Goal: Task Accomplishment & Management: Complete application form

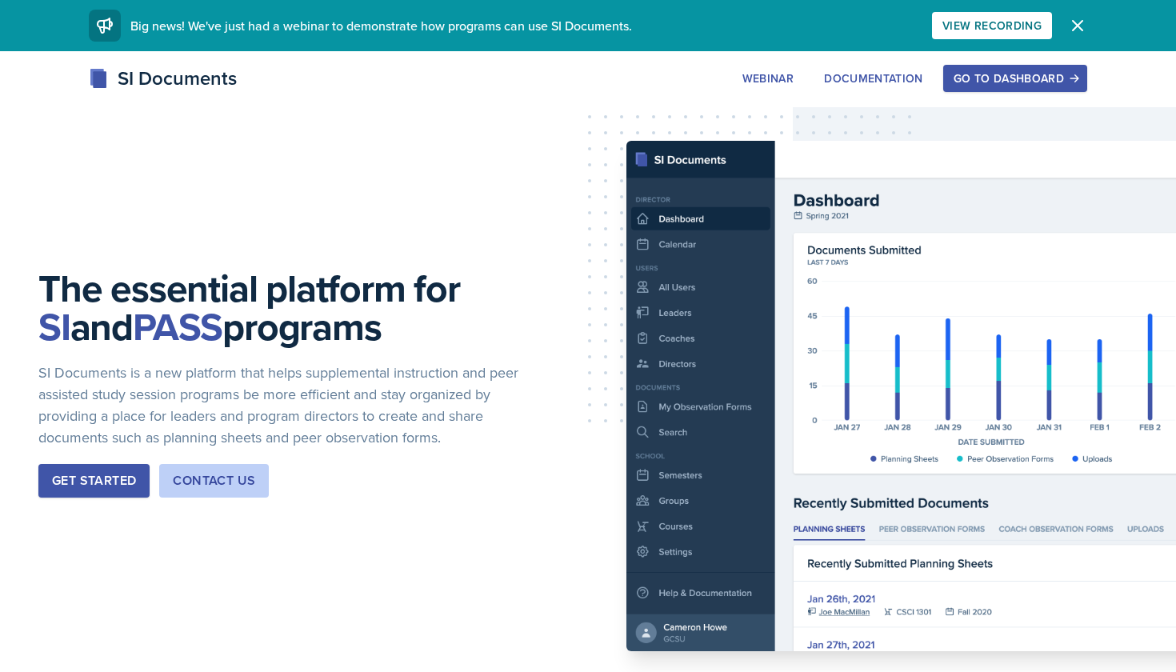
click at [1012, 74] on div "Go to Dashboard" at bounding box center [1014, 78] width 123 height 13
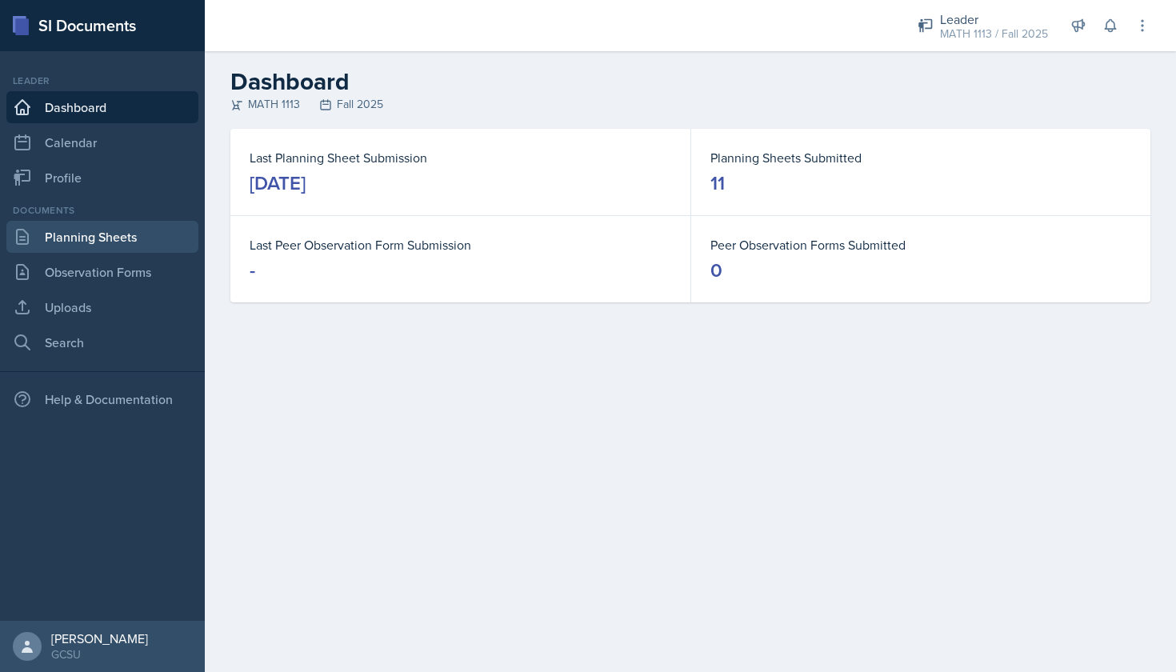
click at [85, 241] on link "Planning Sheets" at bounding box center [102, 237] width 192 height 32
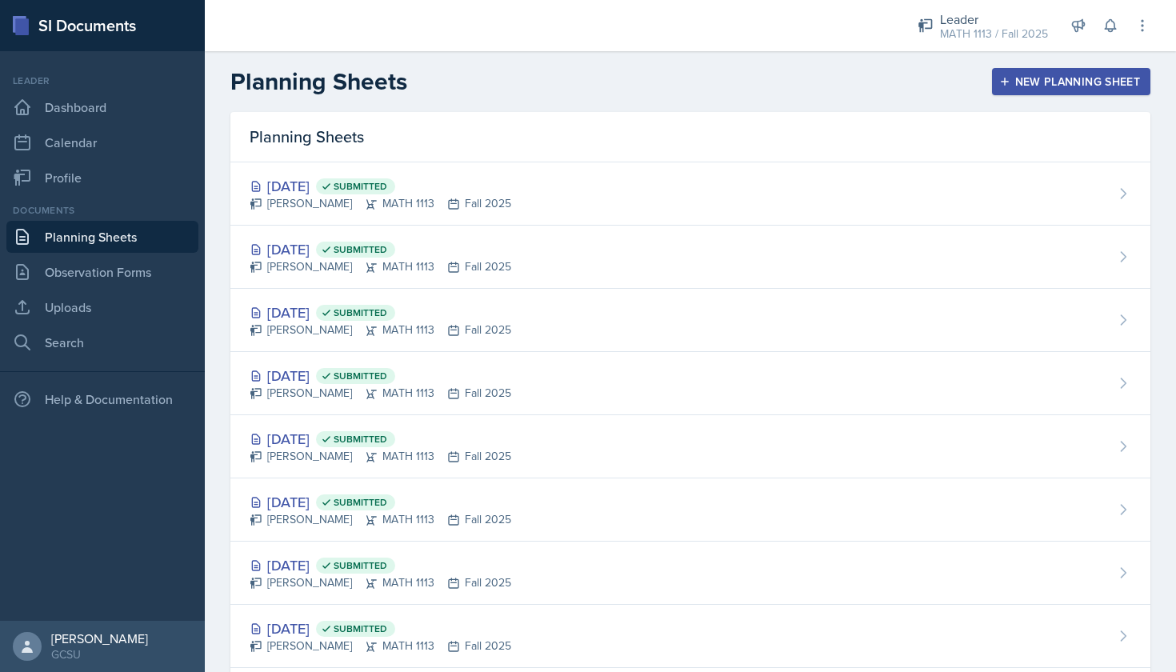
click at [1072, 78] on div "New Planning Sheet" at bounding box center [1071, 81] width 138 height 13
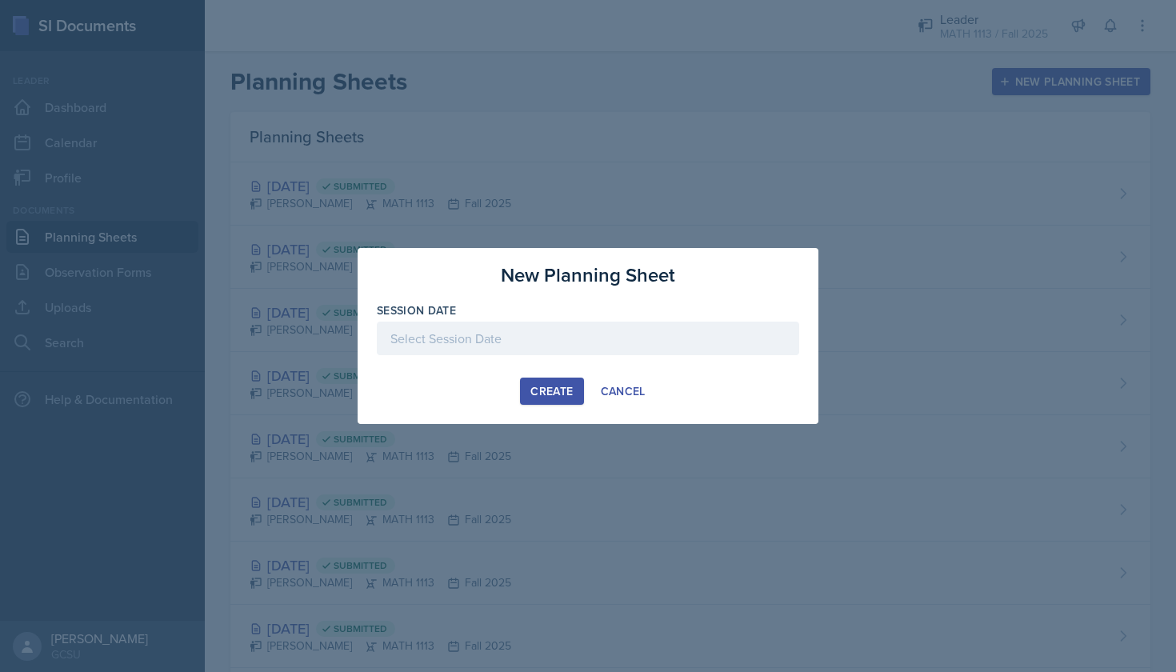
click at [477, 346] on div at bounding box center [588, 338] width 422 height 34
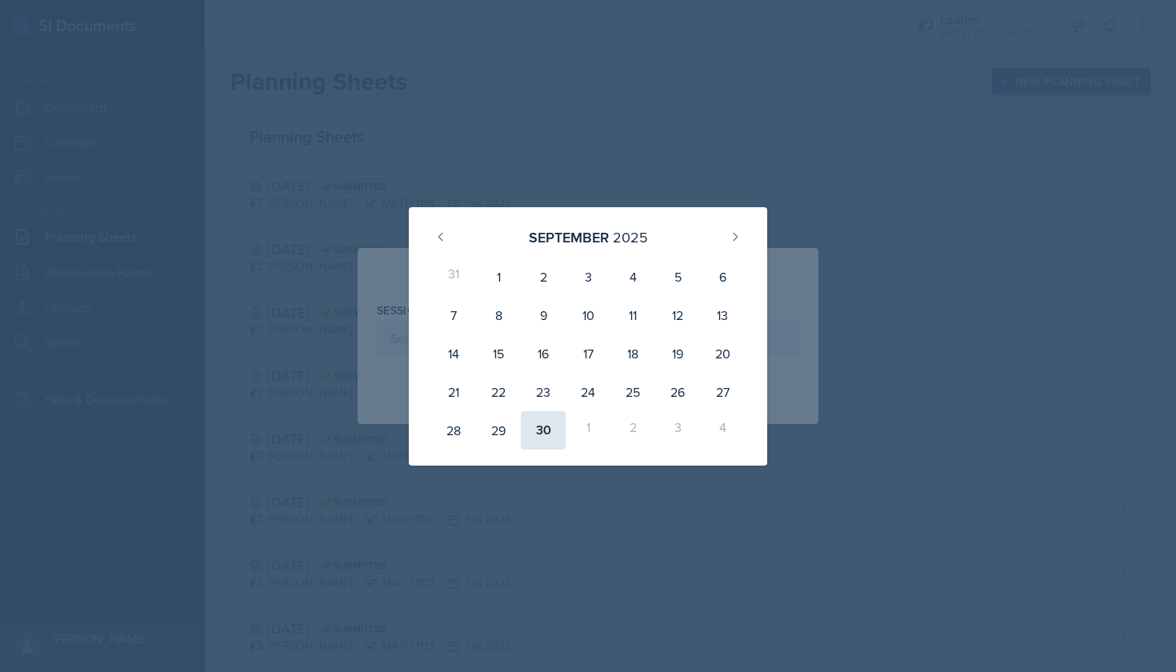
click at [541, 442] on div "30" at bounding box center [543, 430] width 45 height 38
type input "[DATE]"
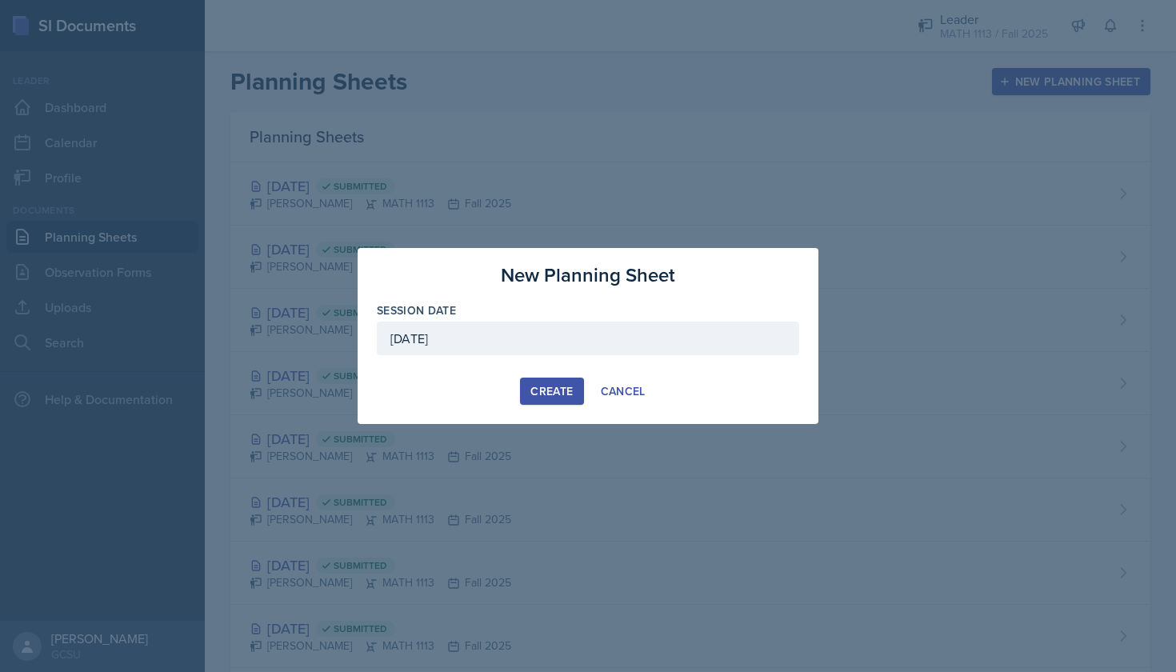
click at [561, 385] on div "Create" at bounding box center [551, 391] width 42 height 13
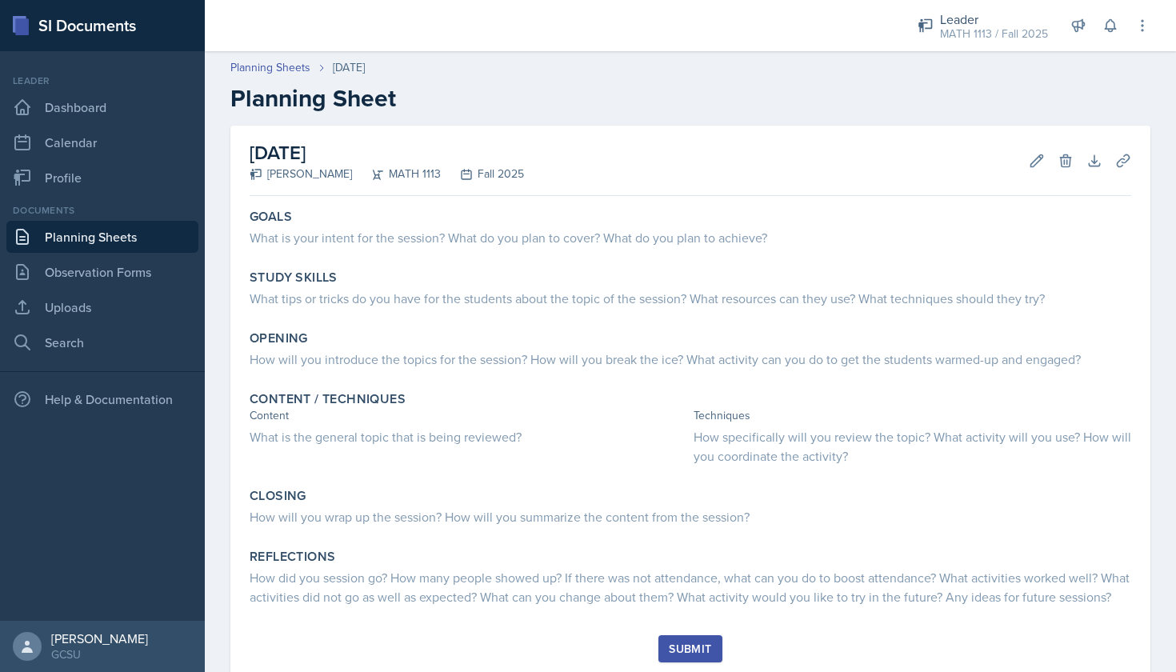
click at [281, 84] on h2 "Planning Sheet" at bounding box center [690, 98] width 920 height 29
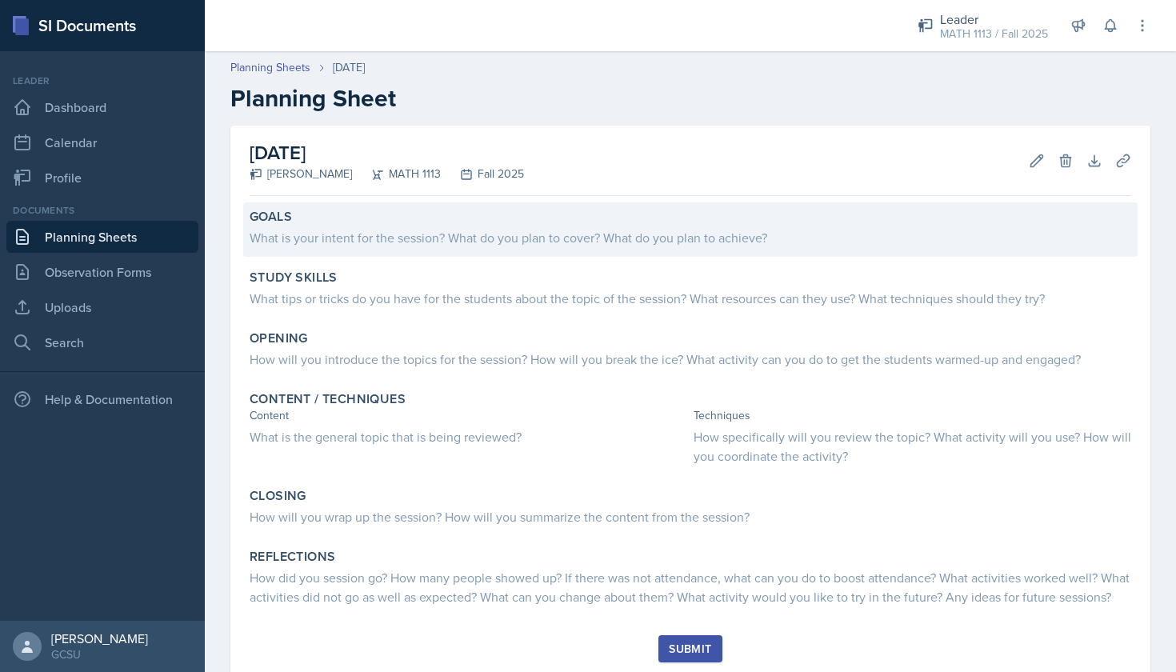
click at [429, 239] on div "What is your intent for the session? What do you plan to cover? What do you pla…" at bounding box center [690, 237] width 881 height 19
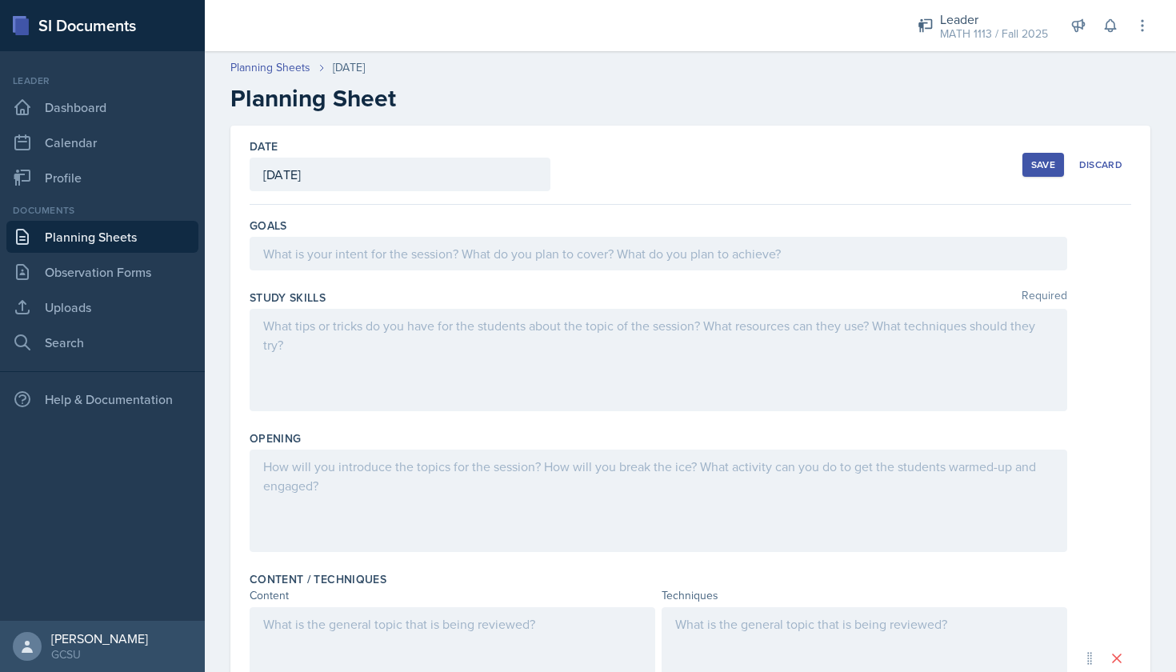
click at [421, 251] on div at bounding box center [658, 254] width 817 height 34
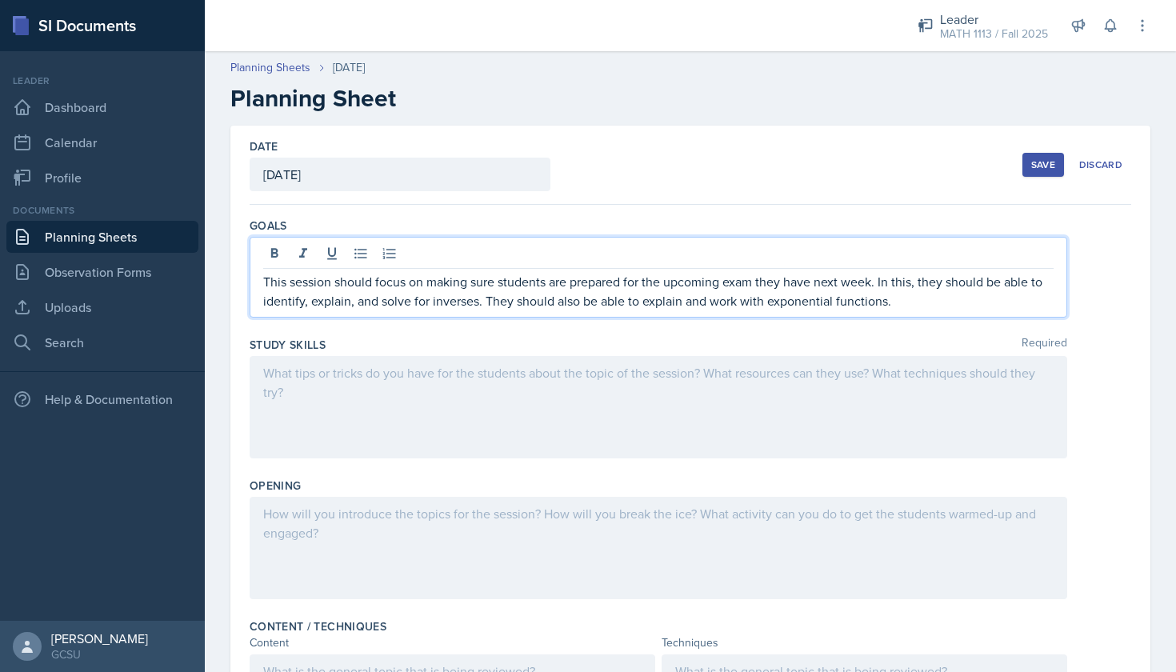
click at [349, 391] on div at bounding box center [658, 407] width 817 height 102
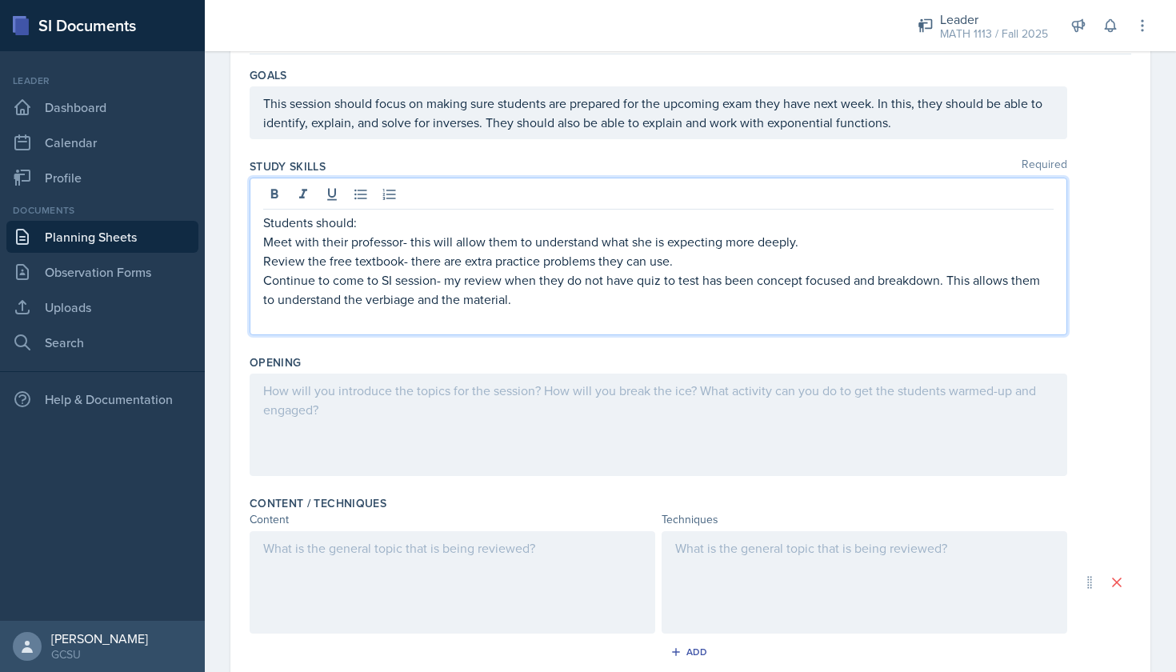
scroll to position [196, 0]
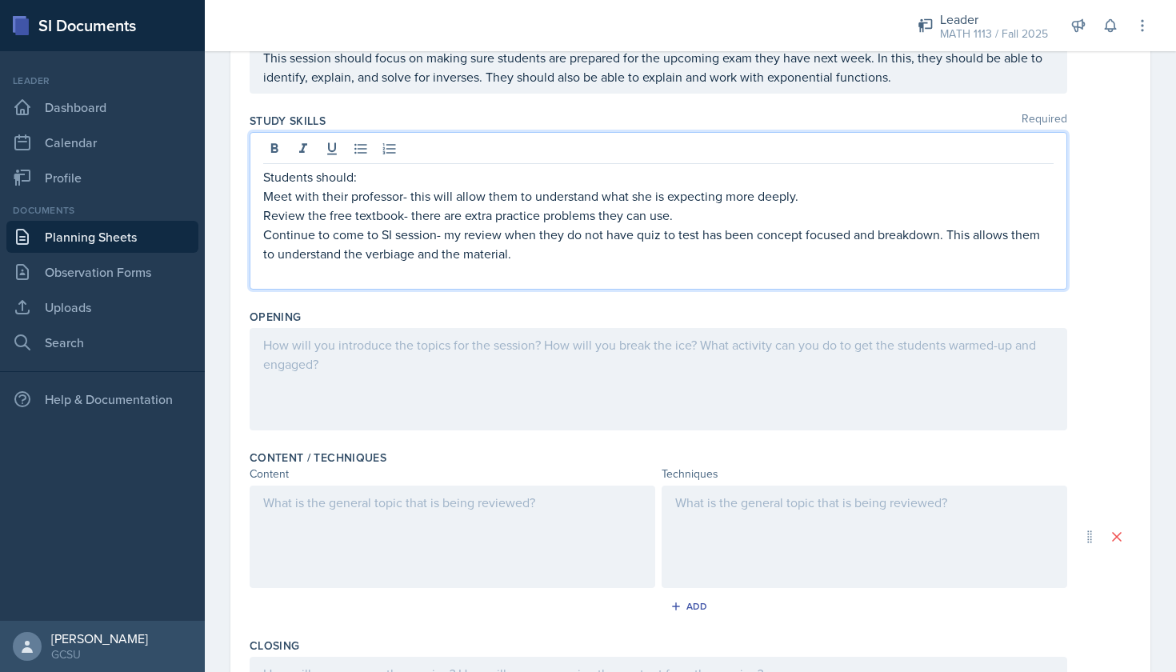
click at [598, 374] on div at bounding box center [658, 379] width 817 height 102
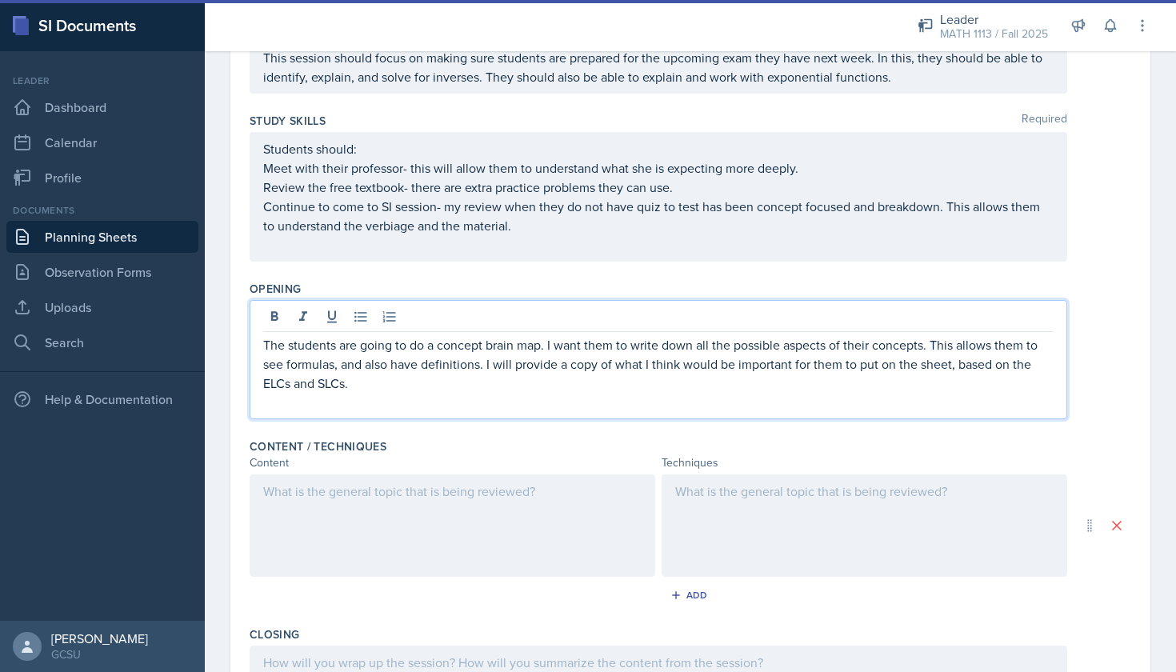
click at [478, 521] on div at bounding box center [452, 525] width 405 height 102
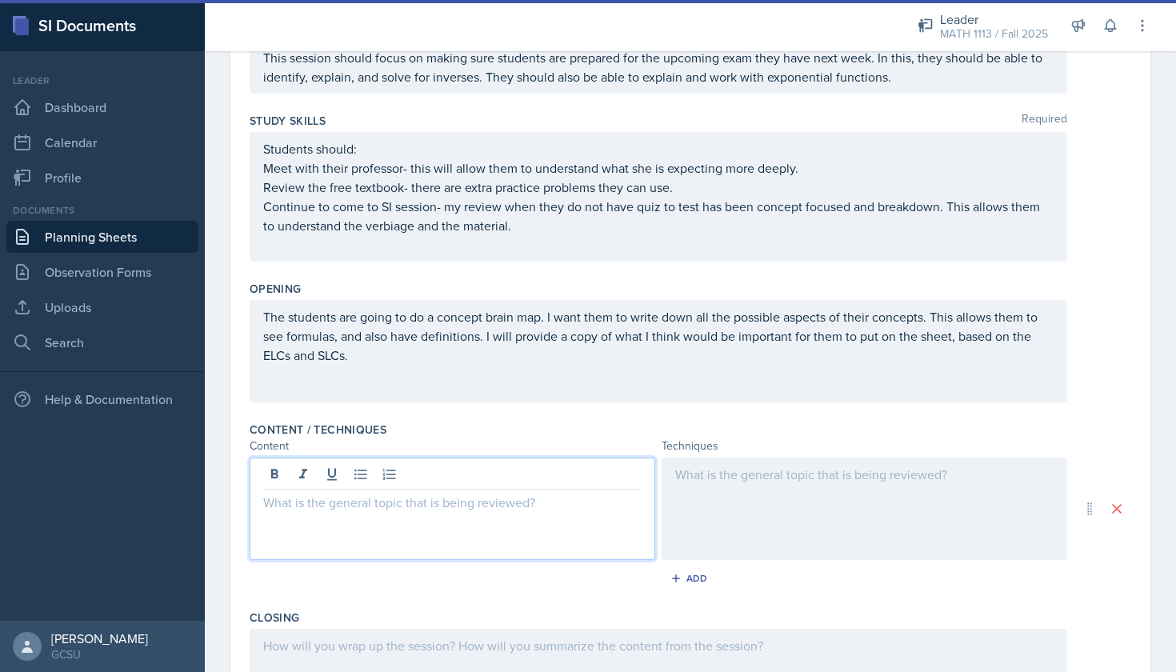
paste div
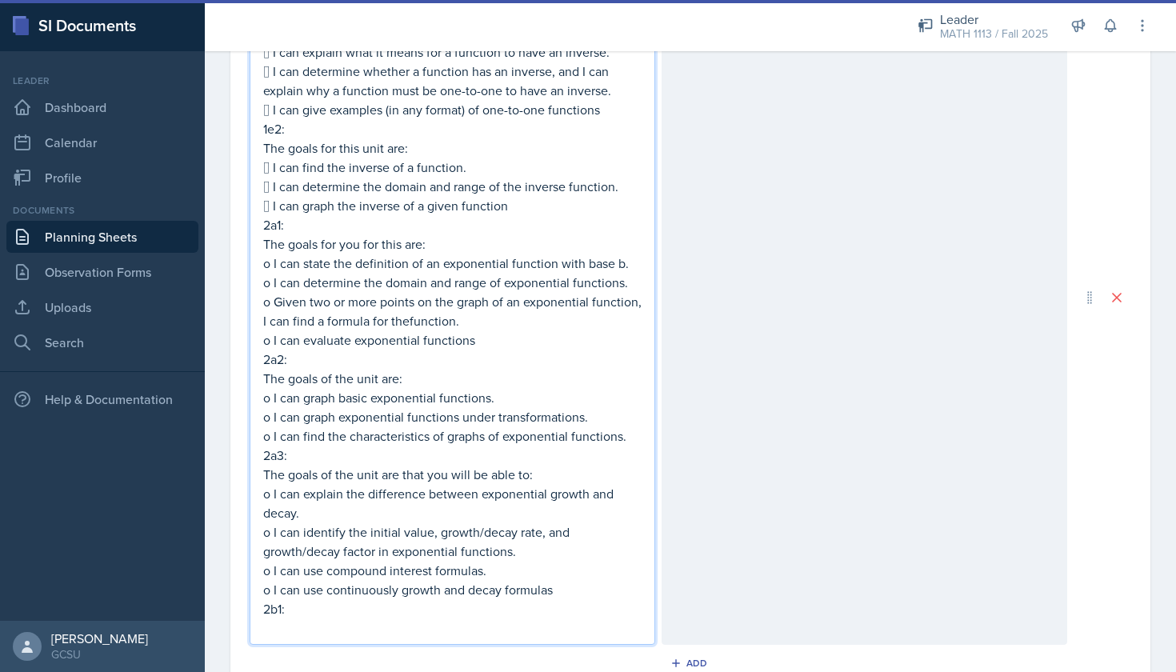
scroll to position [749, 0]
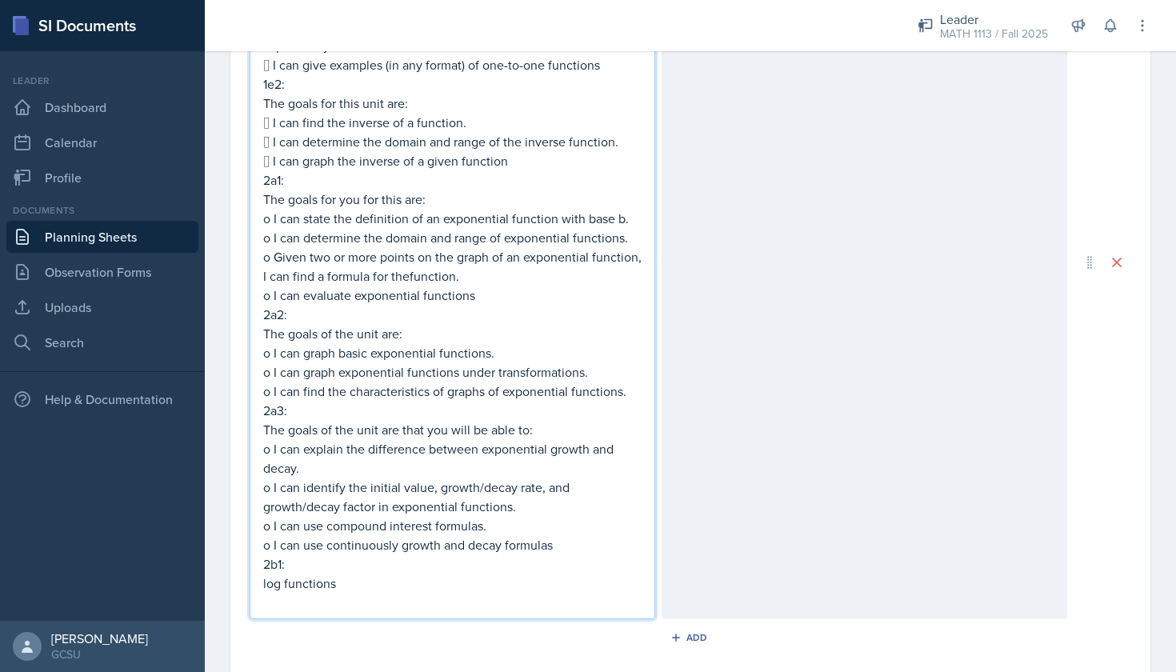
click at [853, 381] on div at bounding box center [863, 262] width 405 height 714
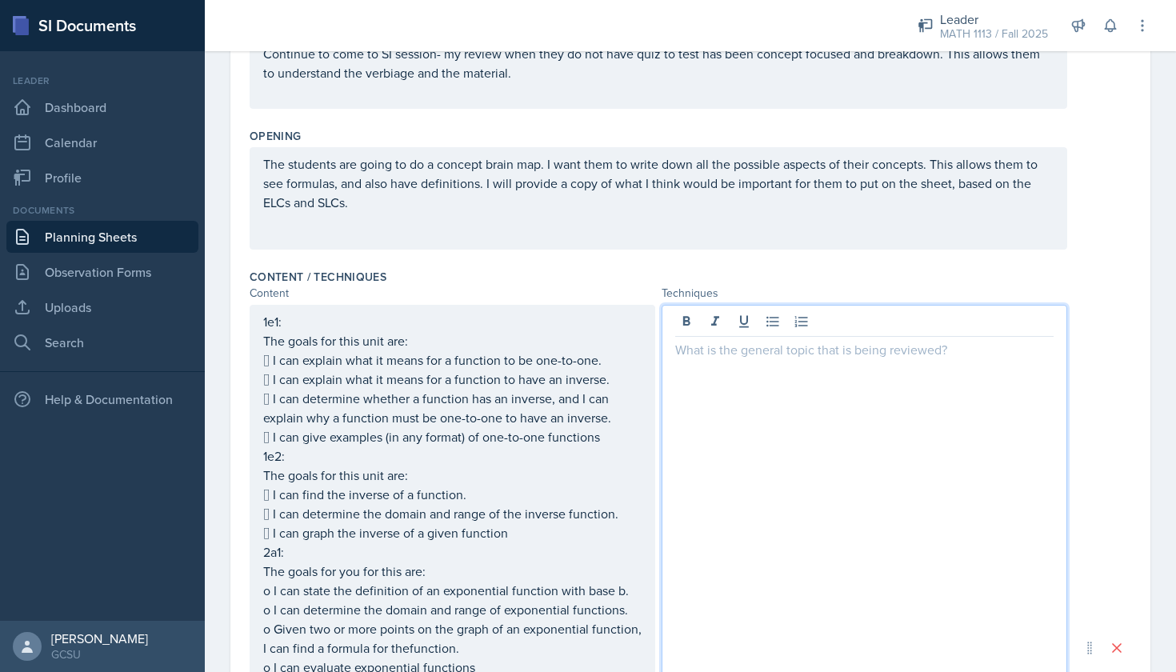
scroll to position [351, 0]
click at [840, 413] on div at bounding box center [863, 645] width 405 height 686
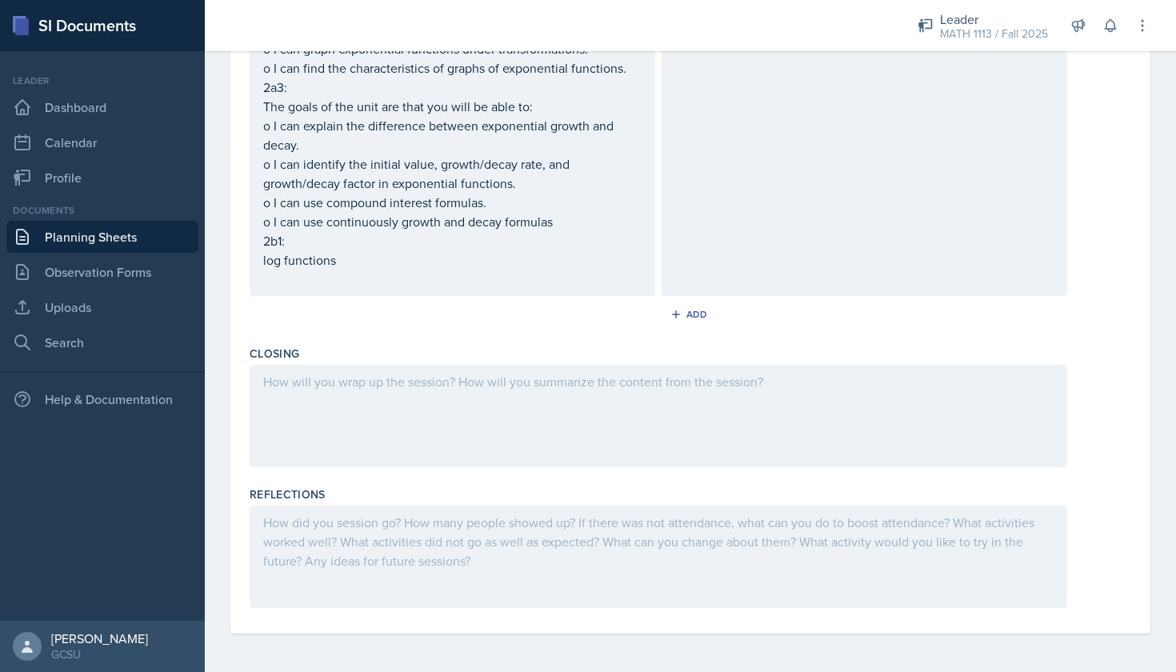
click at [840, 413] on div at bounding box center [658, 416] width 817 height 102
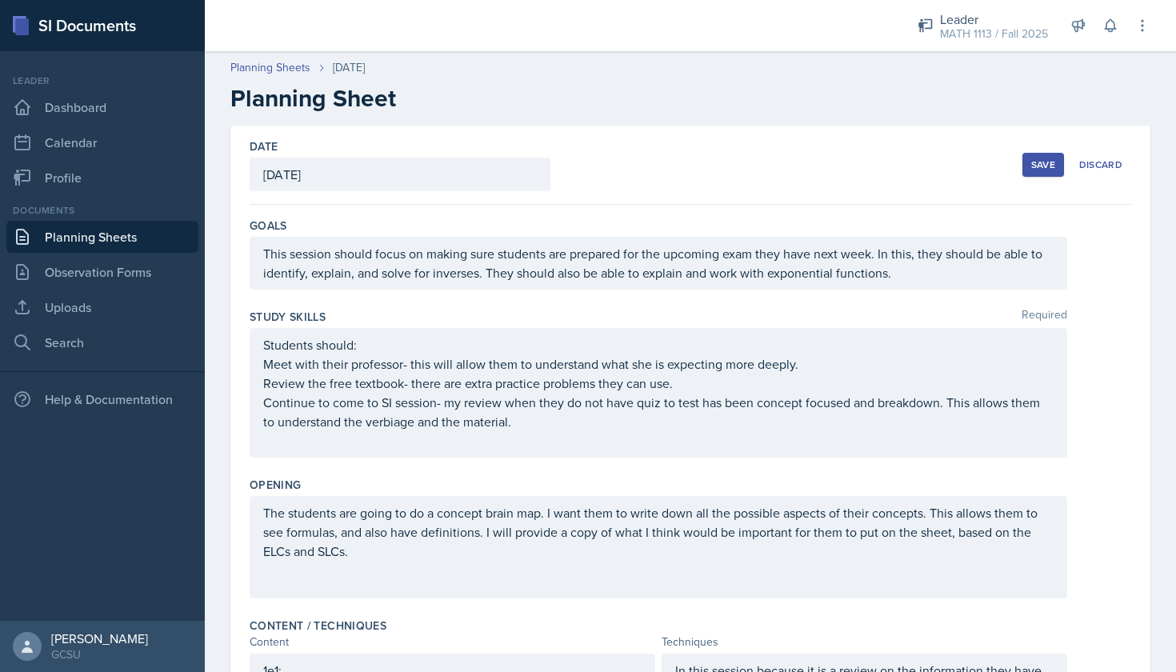
scroll to position [0, 0]
click at [1048, 168] on div "Save" at bounding box center [1043, 164] width 24 height 13
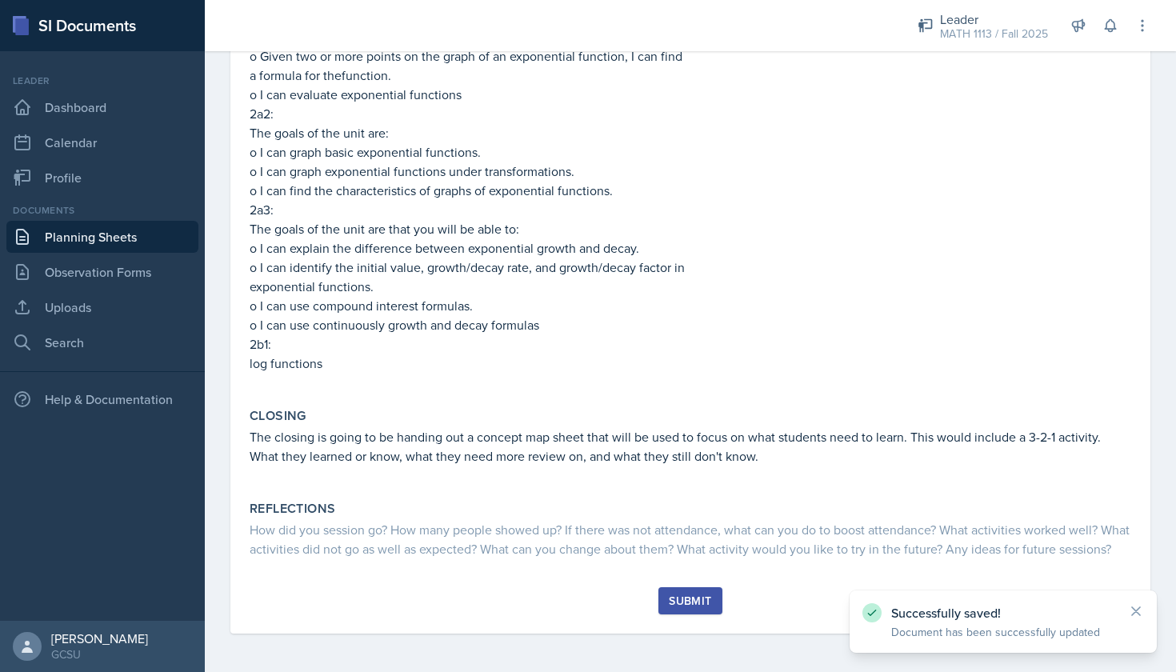
scroll to position [844, 0]
click at [697, 596] on div "Submit" at bounding box center [690, 600] width 42 height 13
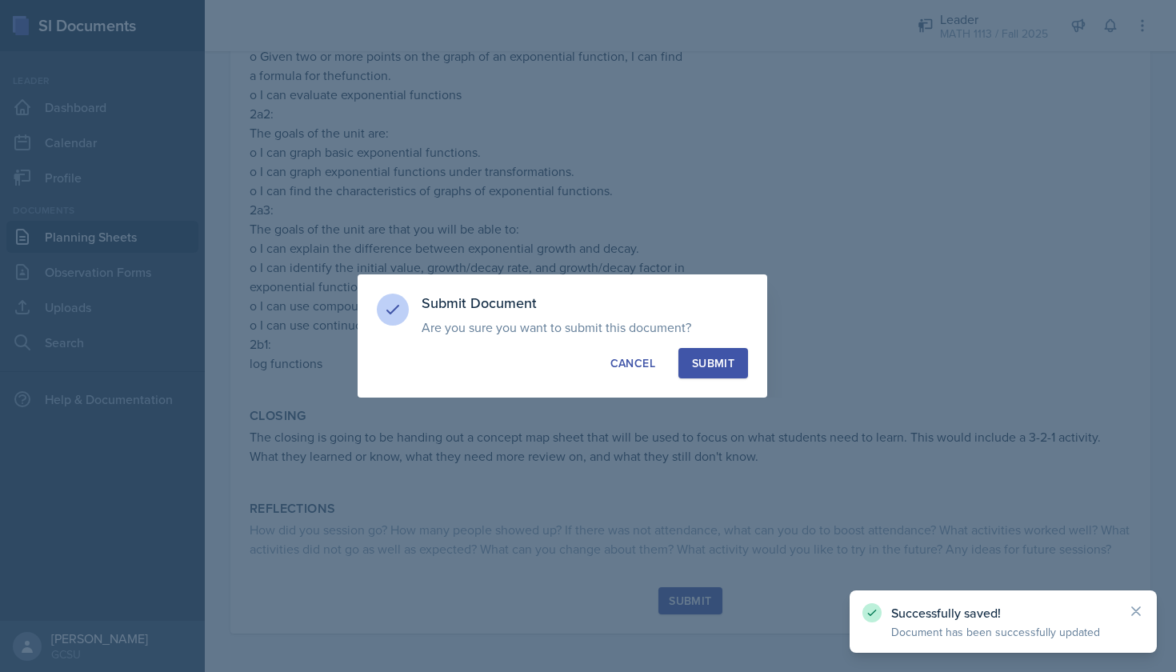
click at [725, 359] on div "Submit" at bounding box center [713, 363] width 42 height 16
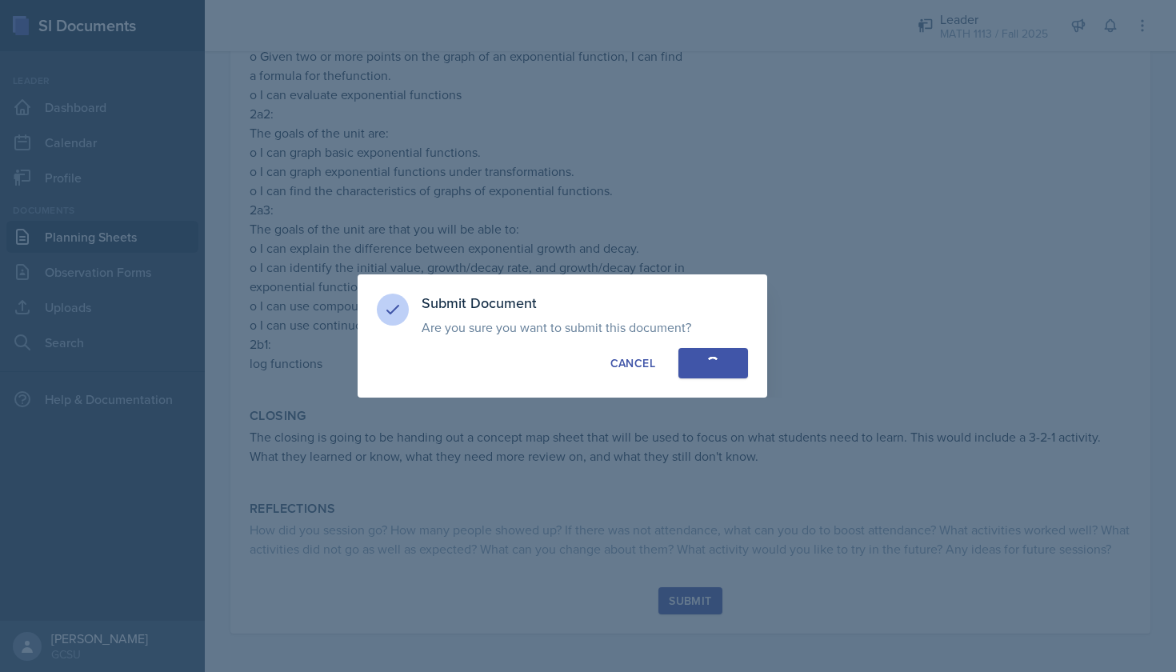
scroll to position [737, 0]
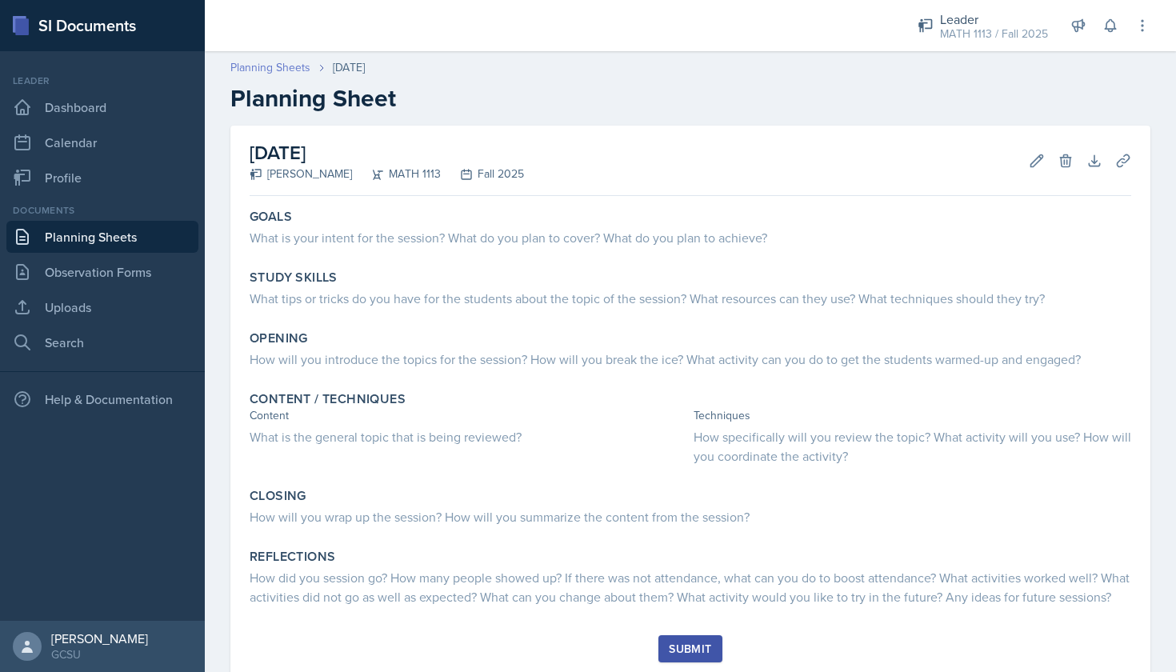
click at [288, 66] on link "Planning Sheets" at bounding box center [270, 67] width 80 height 17
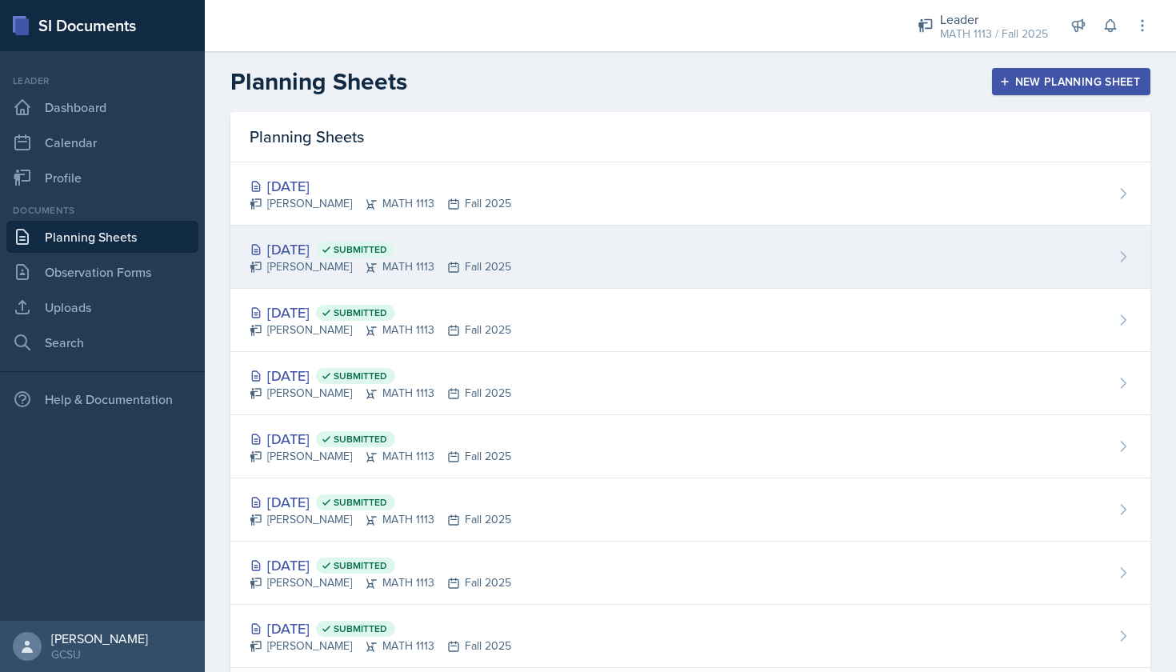
click at [326, 261] on div "Lauren Jones MATH 1113 Fall 2025" at bounding box center [380, 266] width 261 height 17
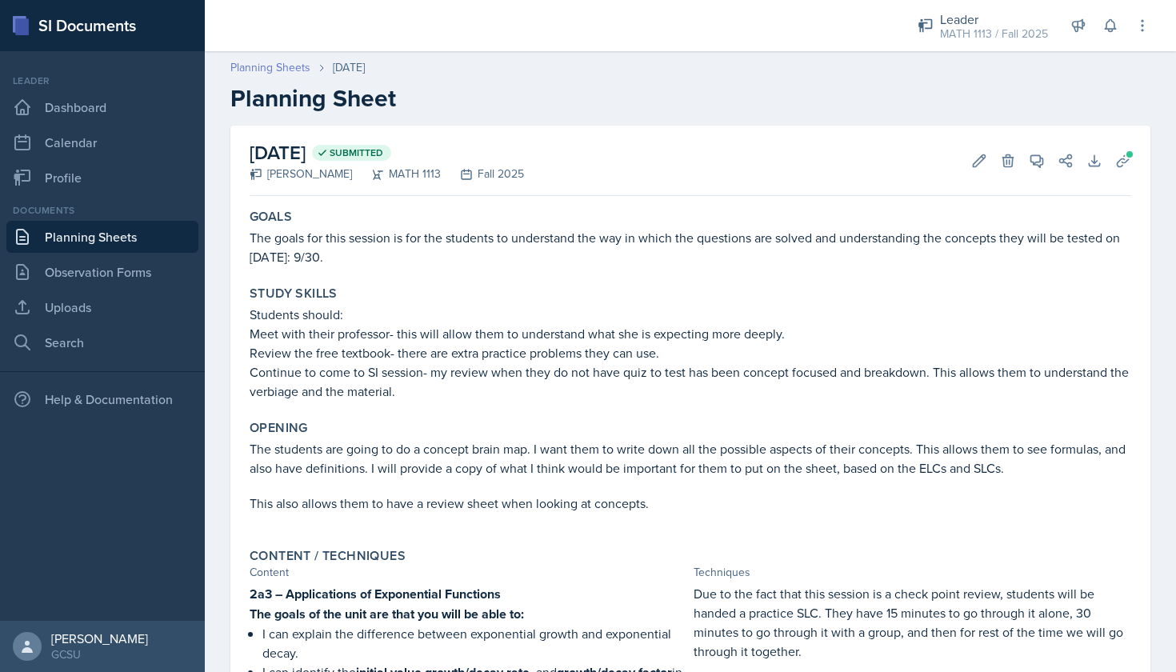
click at [257, 66] on link "Planning Sheets" at bounding box center [270, 67] width 80 height 17
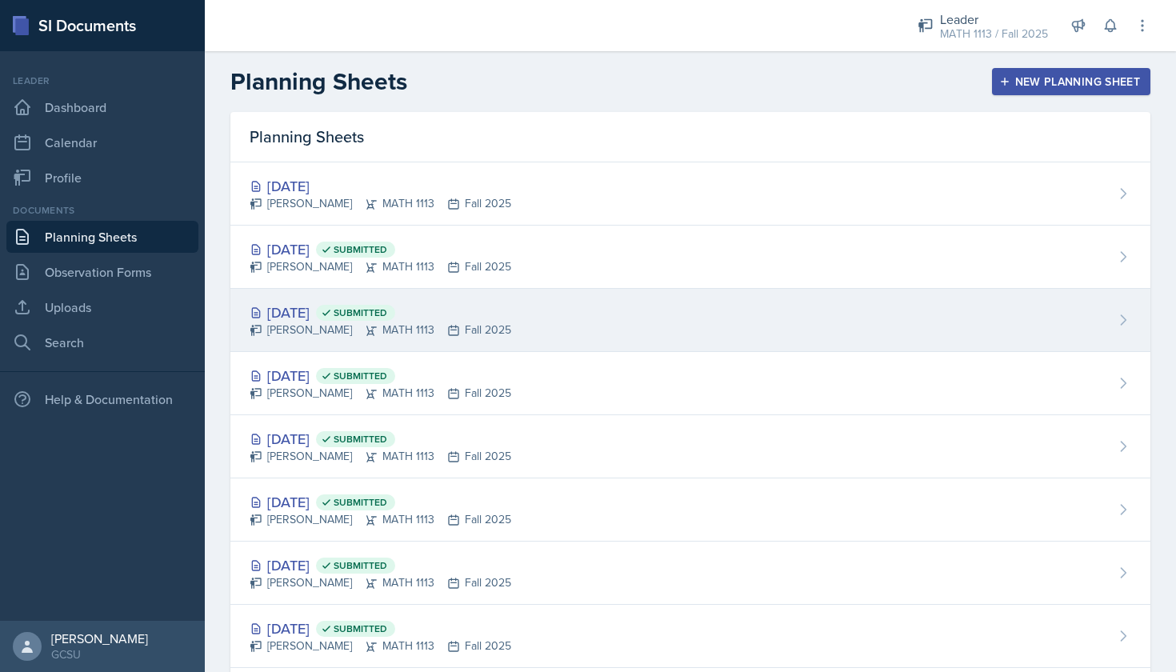
click at [314, 312] on div "Sep 23rd, 2025 Submitted" at bounding box center [380, 312] width 261 height 22
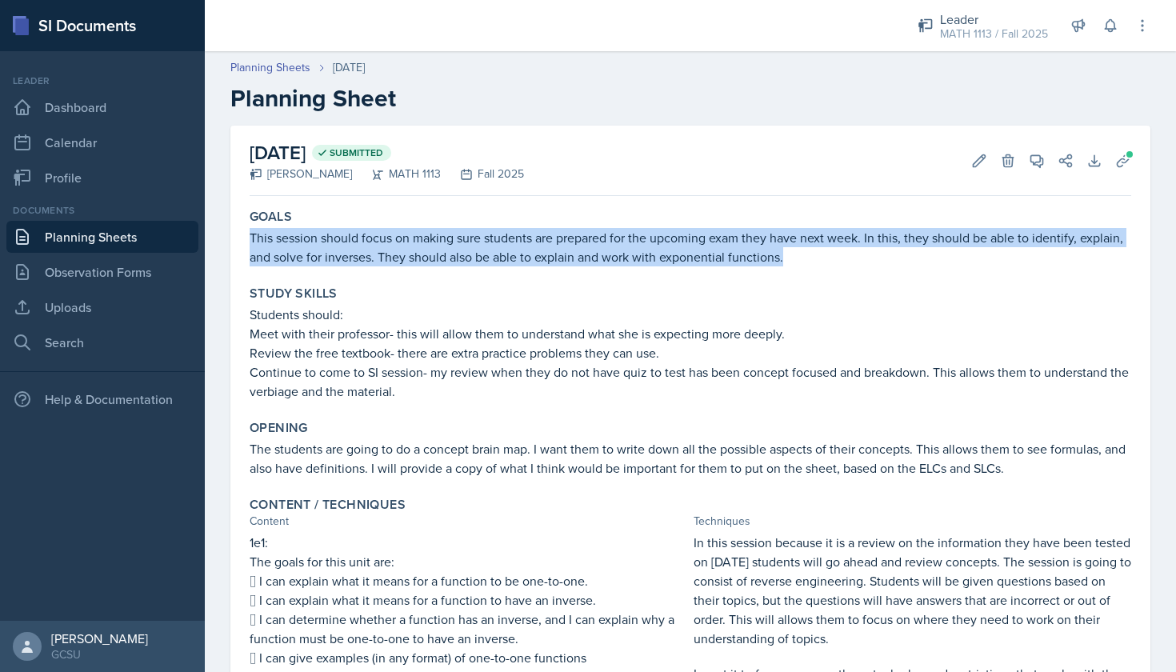
drag, startPoint x: 250, startPoint y: 237, endPoint x: 824, endPoint y: 253, distance: 575.2
click at [825, 254] on p "This session should focus on making sure students are prepared for the upcoming…" at bounding box center [690, 247] width 881 height 38
copy p "This session should focus on making sure students are prepared for the upcoming…"
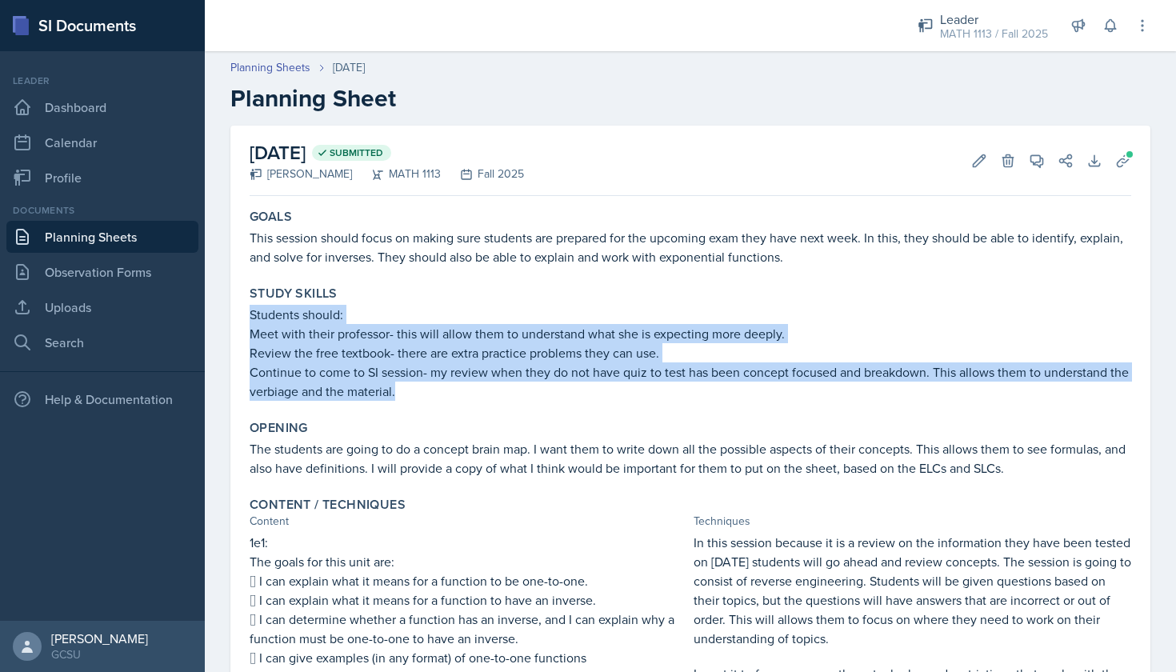
drag, startPoint x: 250, startPoint y: 315, endPoint x: 400, endPoint y: 390, distance: 168.1
click at [400, 390] on div "Students should: Meet with their professor- this will allow them to understand …" at bounding box center [690, 353] width 881 height 96
copy div "Students should: Meet with their professor- this will allow them to understand …"
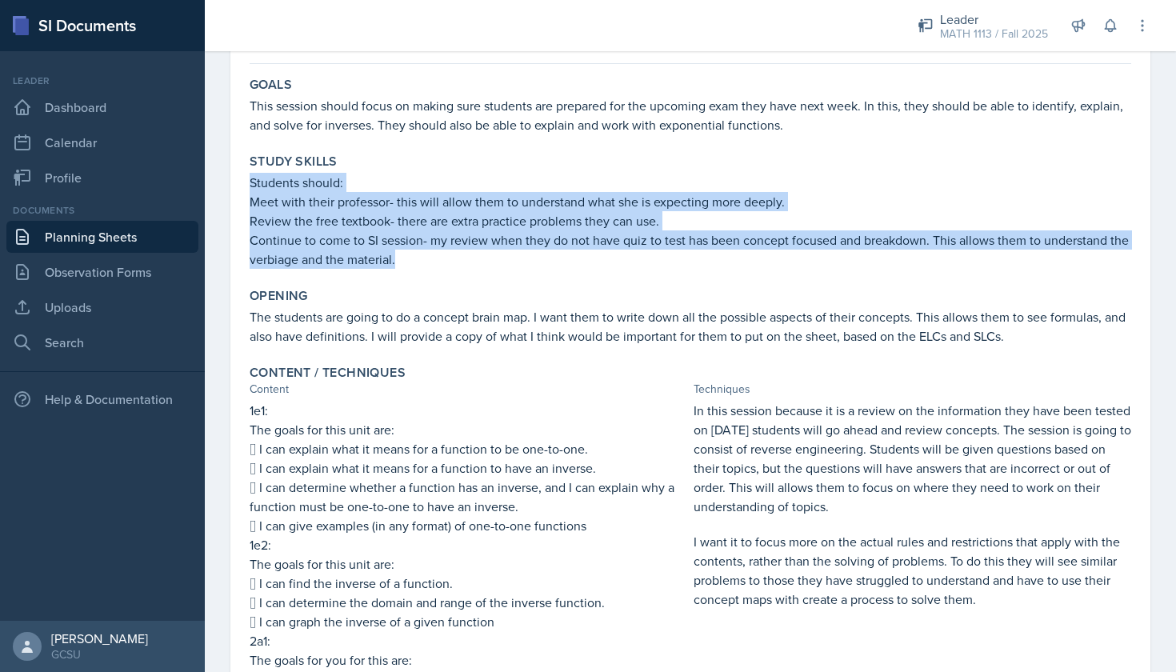
scroll to position [133, 0]
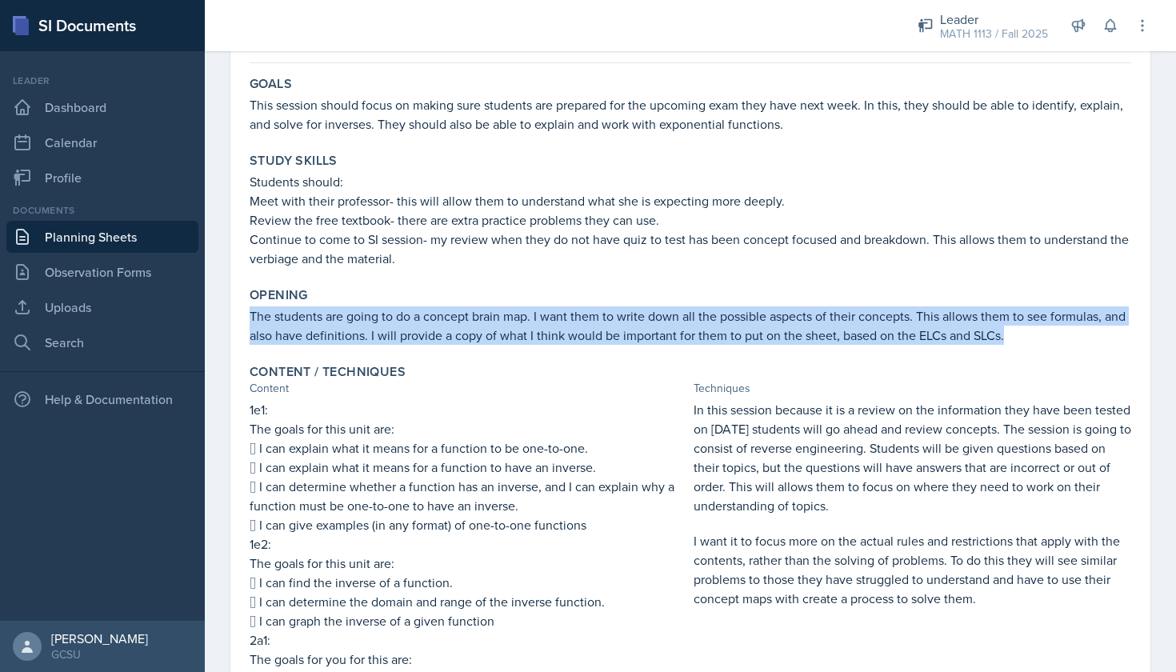
drag, startPoint x: 246, startPoint y: 316, endPoint x: 1019, endPoint y: 337, distance: 772.8
click at [1019, 337] on div "Opening The students are going to do a concept brain map. I want them to write …" at bounding box center [690, 316] width 894 height 70
copy p "The students are going to do a concept brain map. I want them to write down all…"
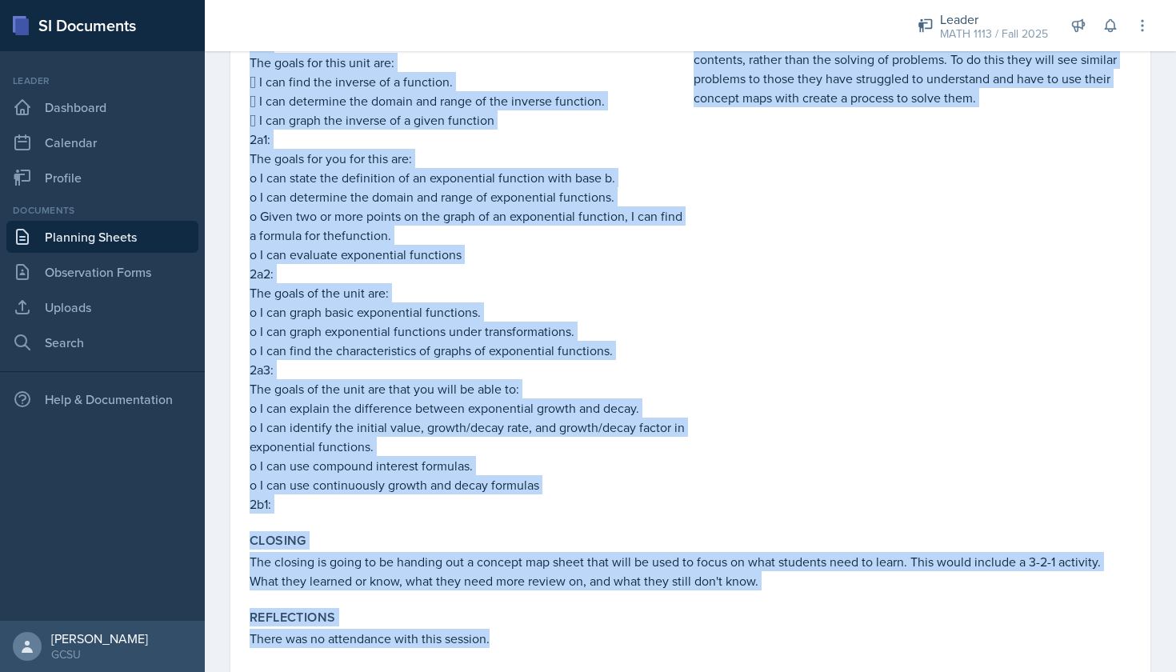
scroll to position [661, 0]
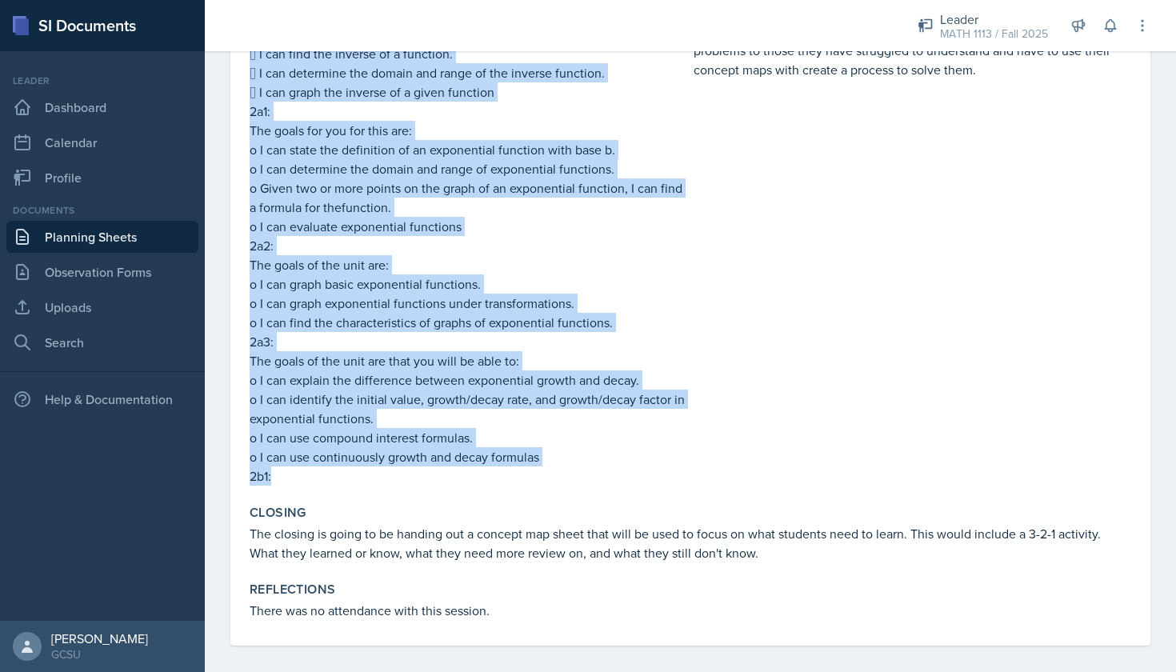
drag, startPoint x: 248, startPoint y: 112, endPoint x: 401, endPoint y: 472, distance: 391.2
click at [401, 472] on div "Content / Techniques Content Techniques 1e1: The goals for this unit are:  I c…" at bounding box center [690, 160] width 894 height 663
copy div "1e1: The goals for this unit are:  I can explain what it means for a function …"
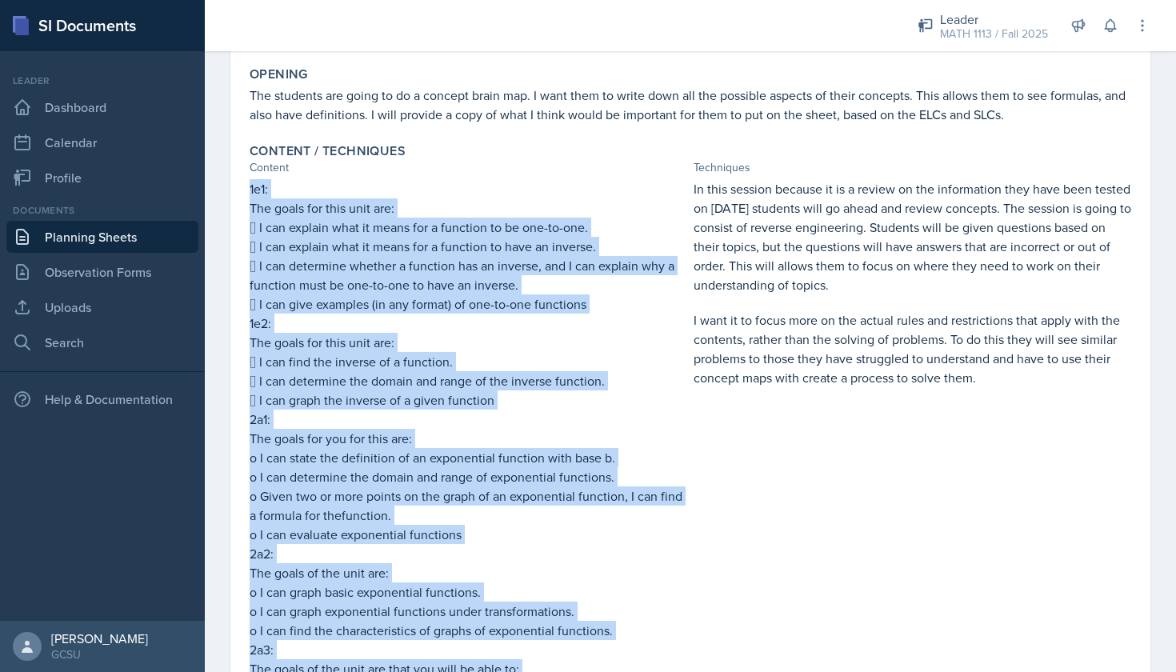
scroll to position [156, 0]
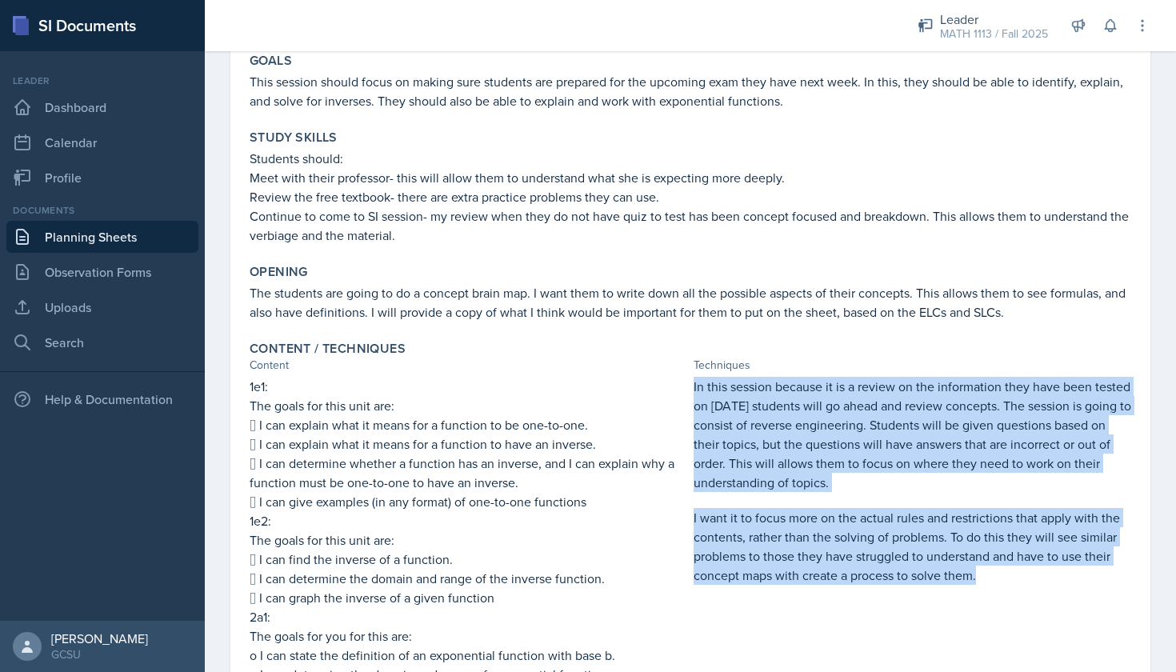
drag, startPoint x: 692, startPoint y: 385, endPoint x: 1043, endPoint y: 616, distance: 420.3
click at [1043, 616] on div "1e1: The goals for this unit are:  I can explain what it means for a function …" at bounding box center [690, 684] width 881 height 614
copy div "In this session because it is a review on the information they have been tested…"
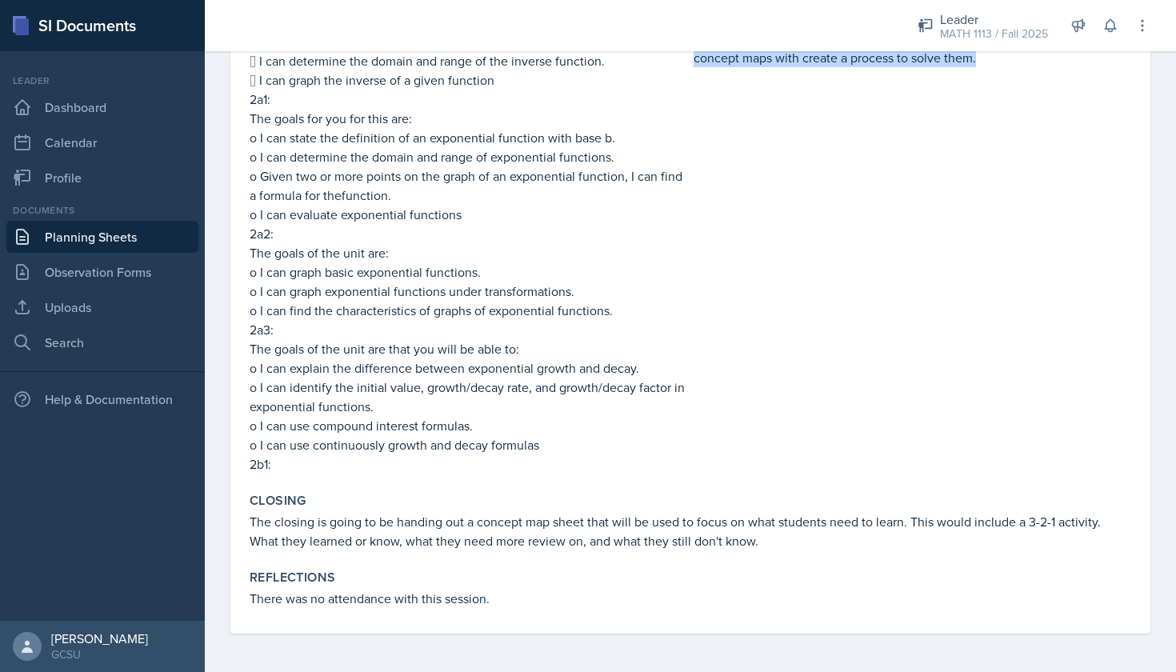
scroll to position [0, 0]
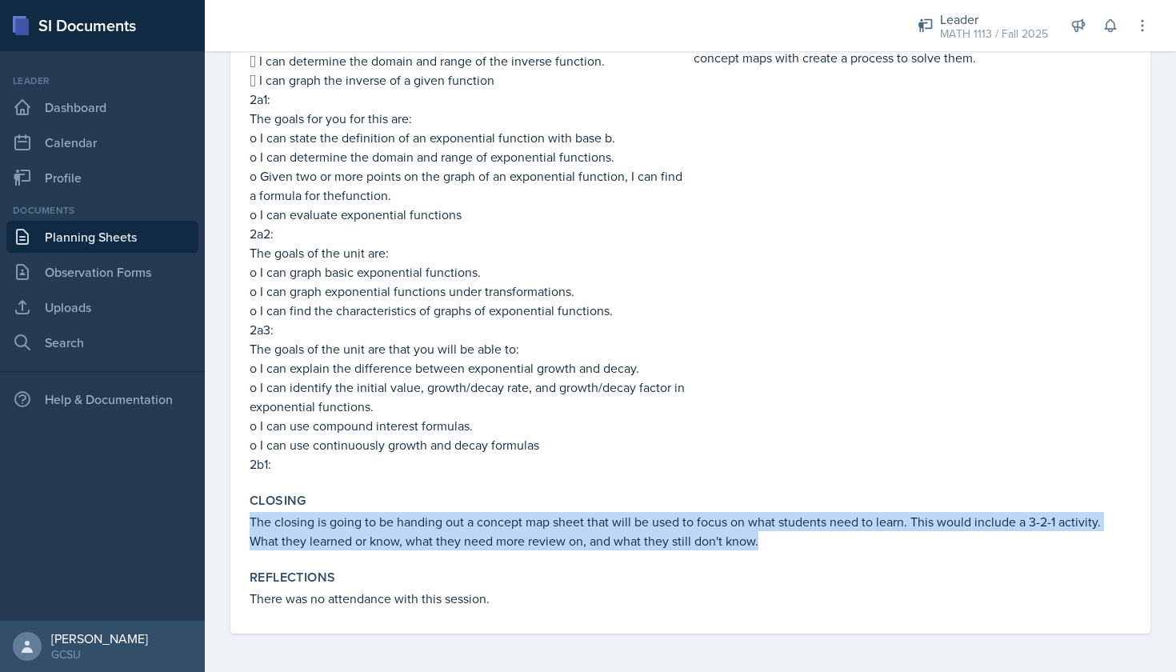
drag, startPoint x: 250, startPoint y: 518, endPoint x: 760, endPoint y: 535, distance: 509.7
click at [760, 535] on p "The closing is going to be handing out a concept map sheet that will be used to…" at bounding box center [690, 531] width 881 height 38
copy p "The closing is going to be handing out a concept map sheet that will be used to…"
